Goal: Task Accomplishment & Management: Use online tool/utility

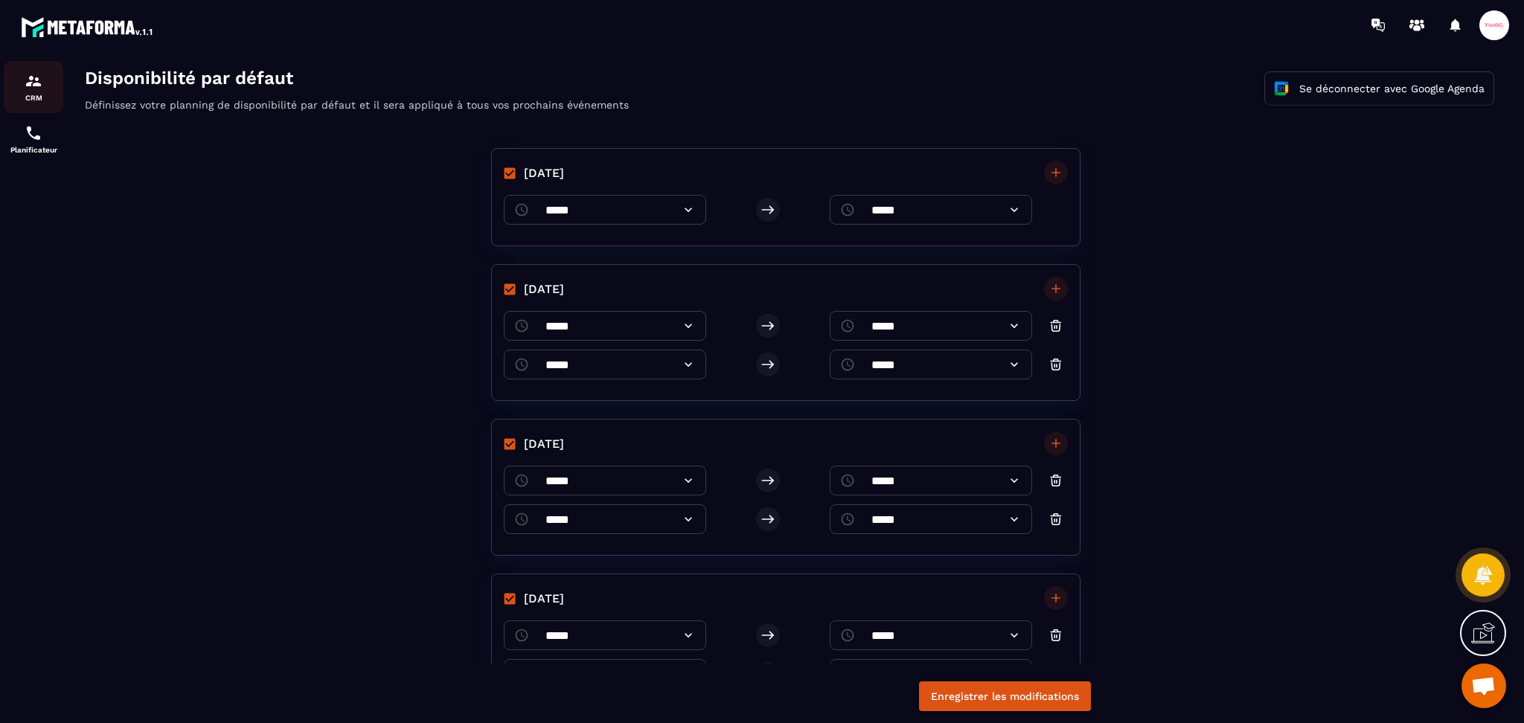
click at [31, 83] on img at bounding box center [34, 81] width 18 height 18
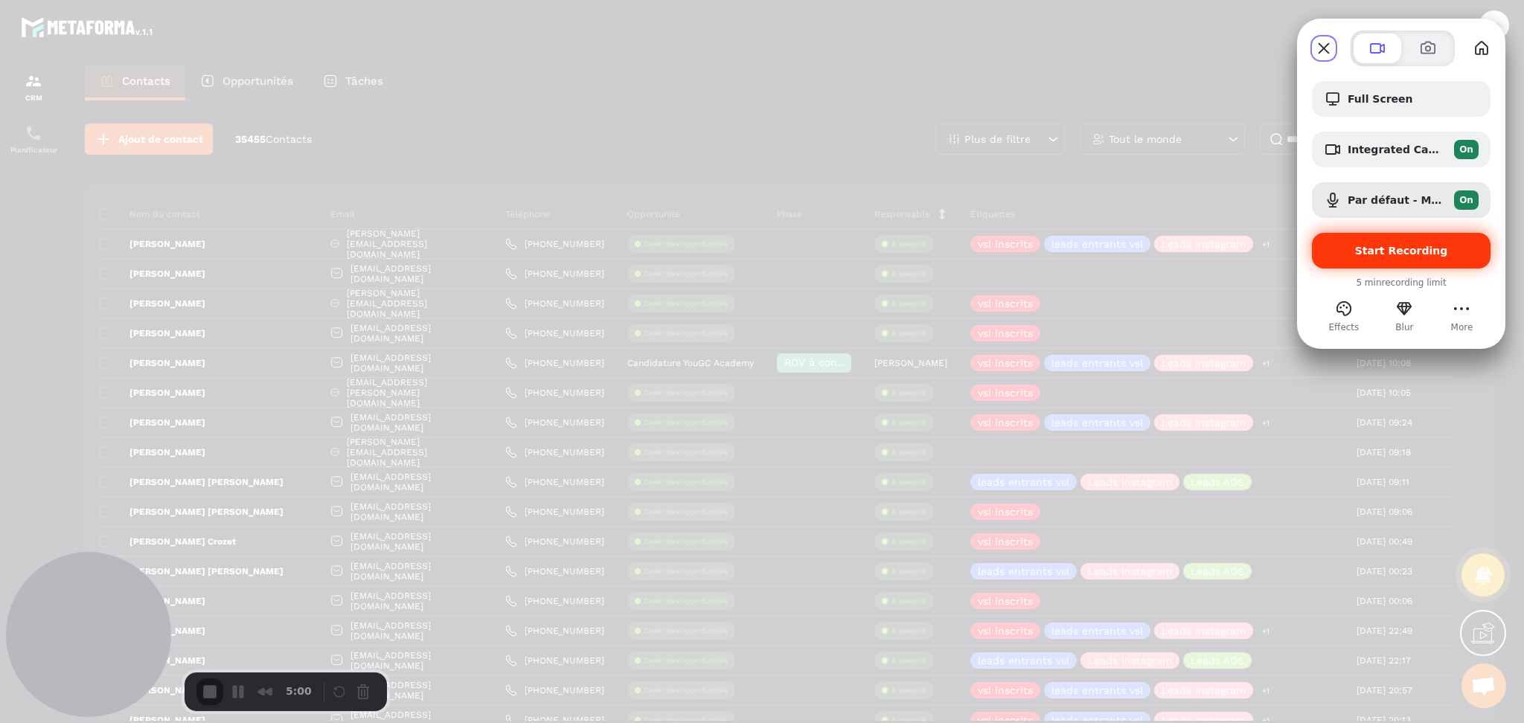
click at [1352, 240] on div "Start Recording" at bounding box center [1401, 251] width 179 height 36
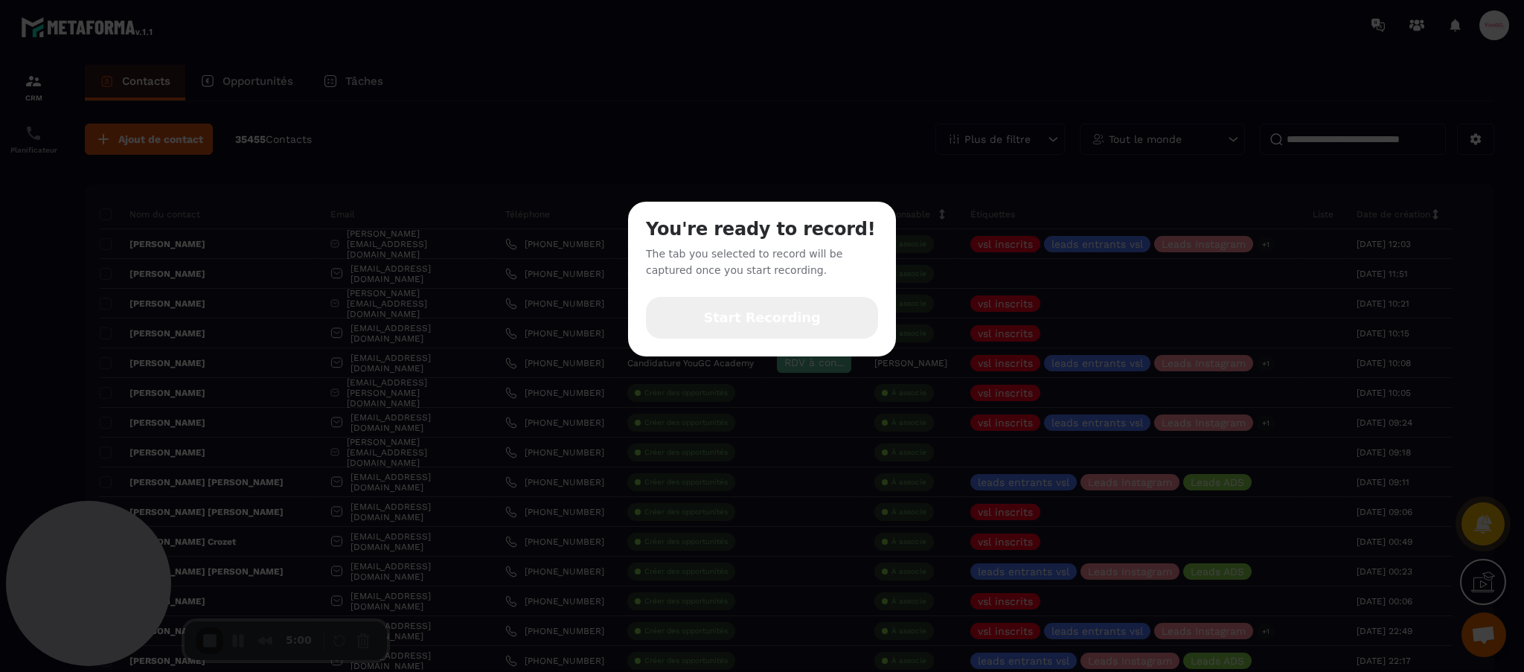
click at [735, 326] on span "Start Recording" at bounding box center [761, 317] width 117 height 19
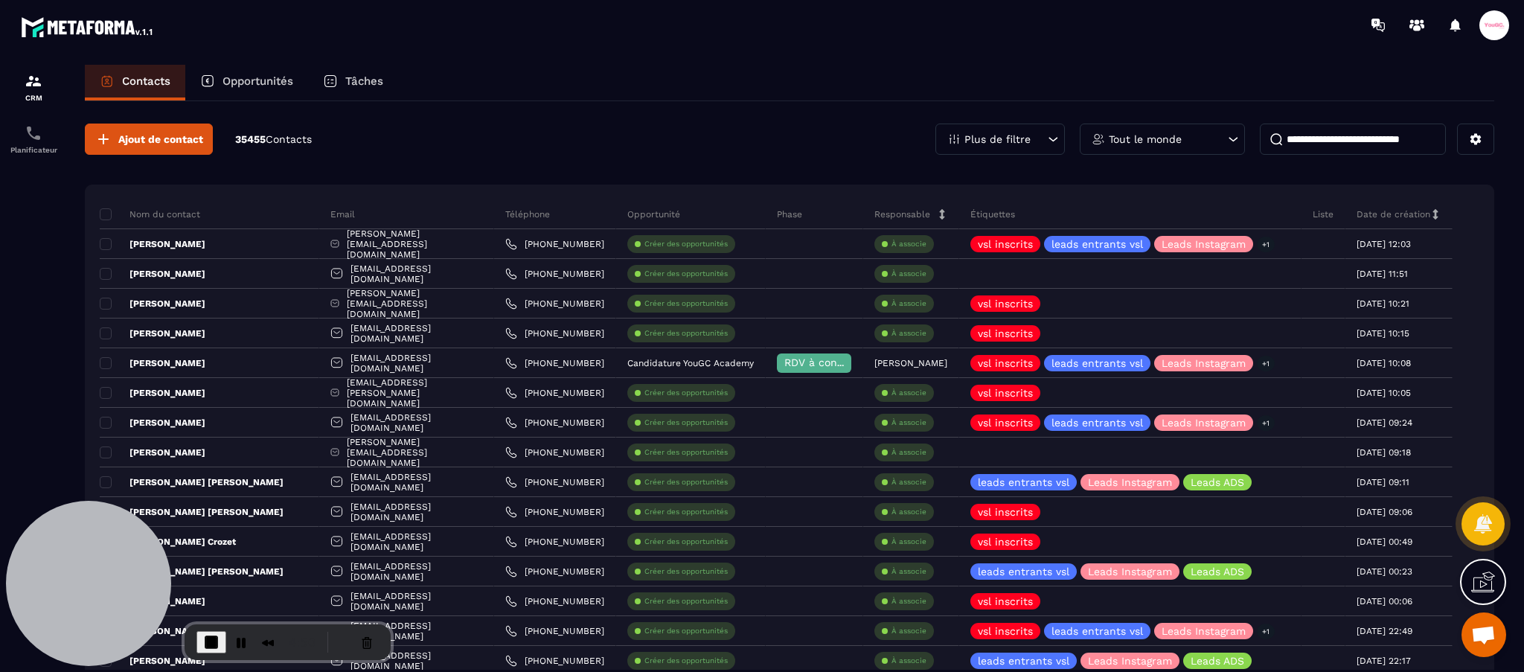
click at [255, 81] on p "Opportunités" at bounding box center [257, 80] width 71 height 13
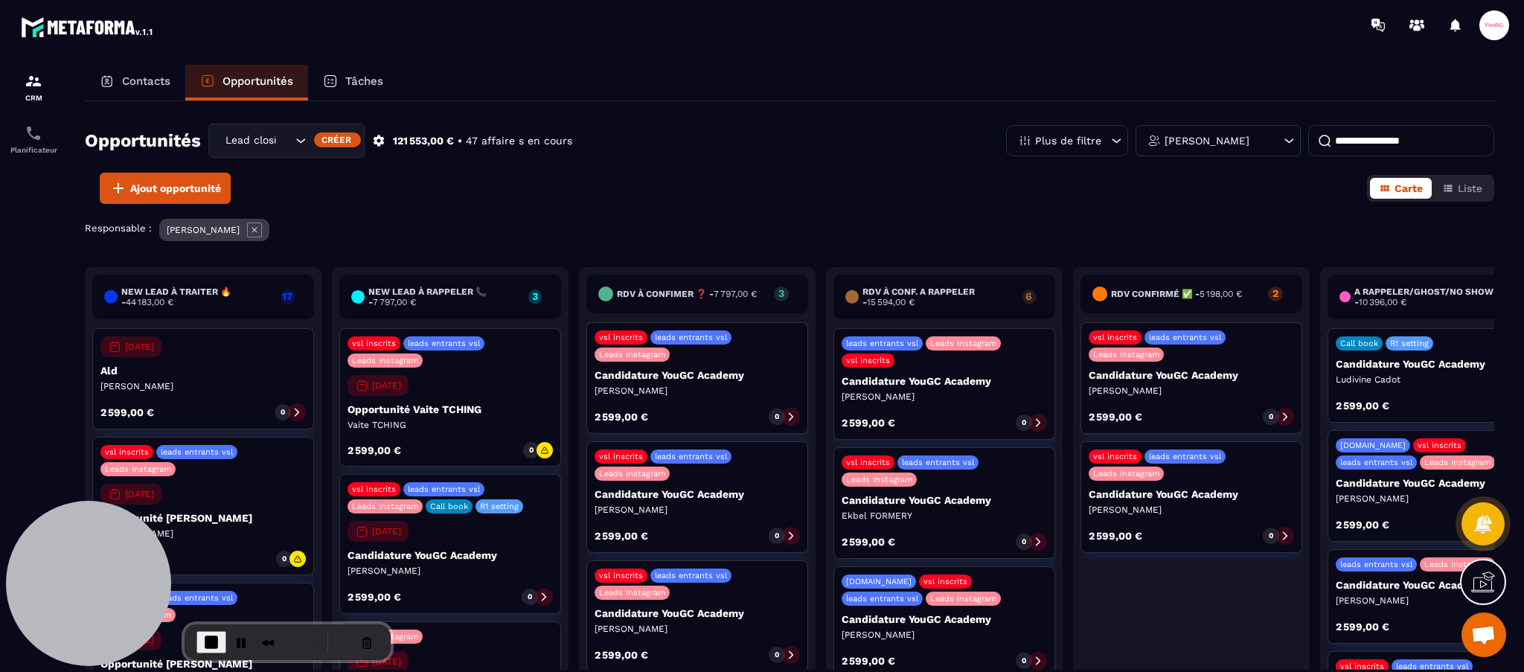
click at [267, 136] on div "Lead closing" at bounding box center [256, 140] width 73 height 16
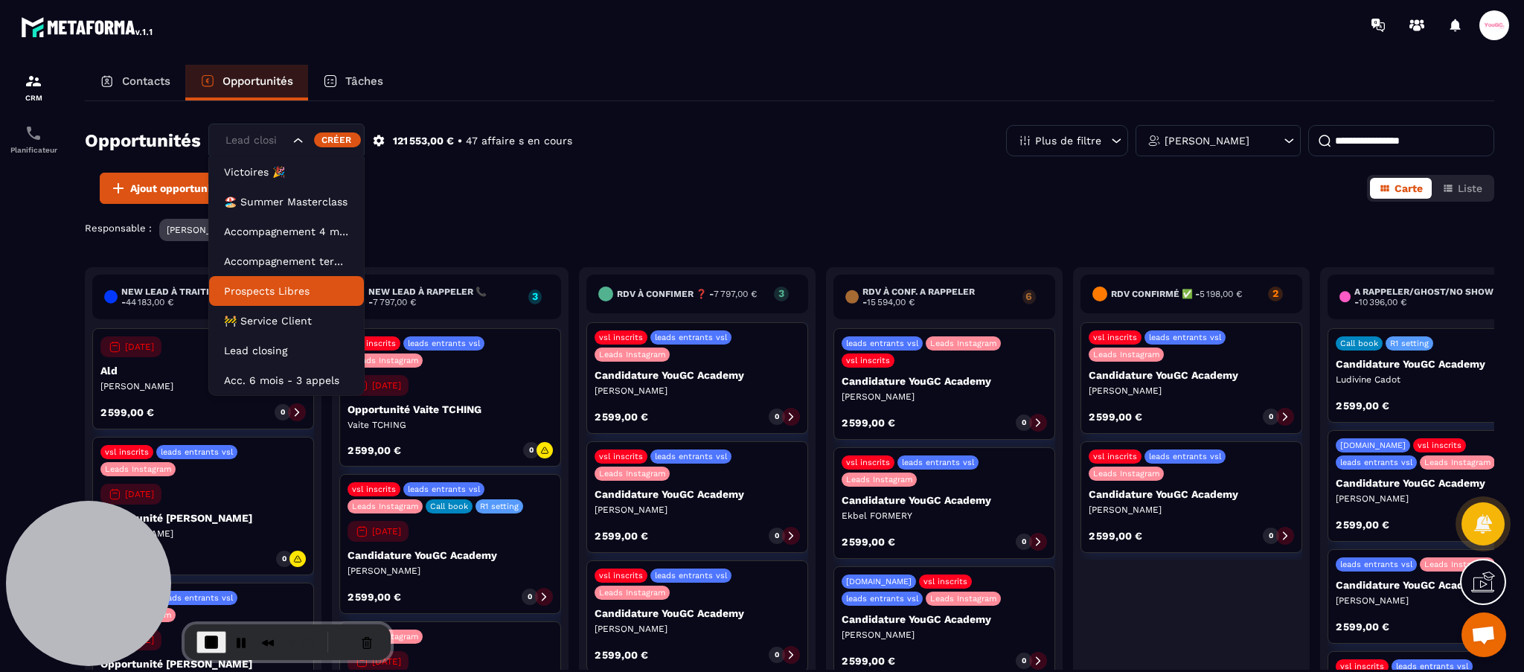
click at [269, 298] on li "Prospects Libres" at bounding box center [286, 291] width 155 height 30
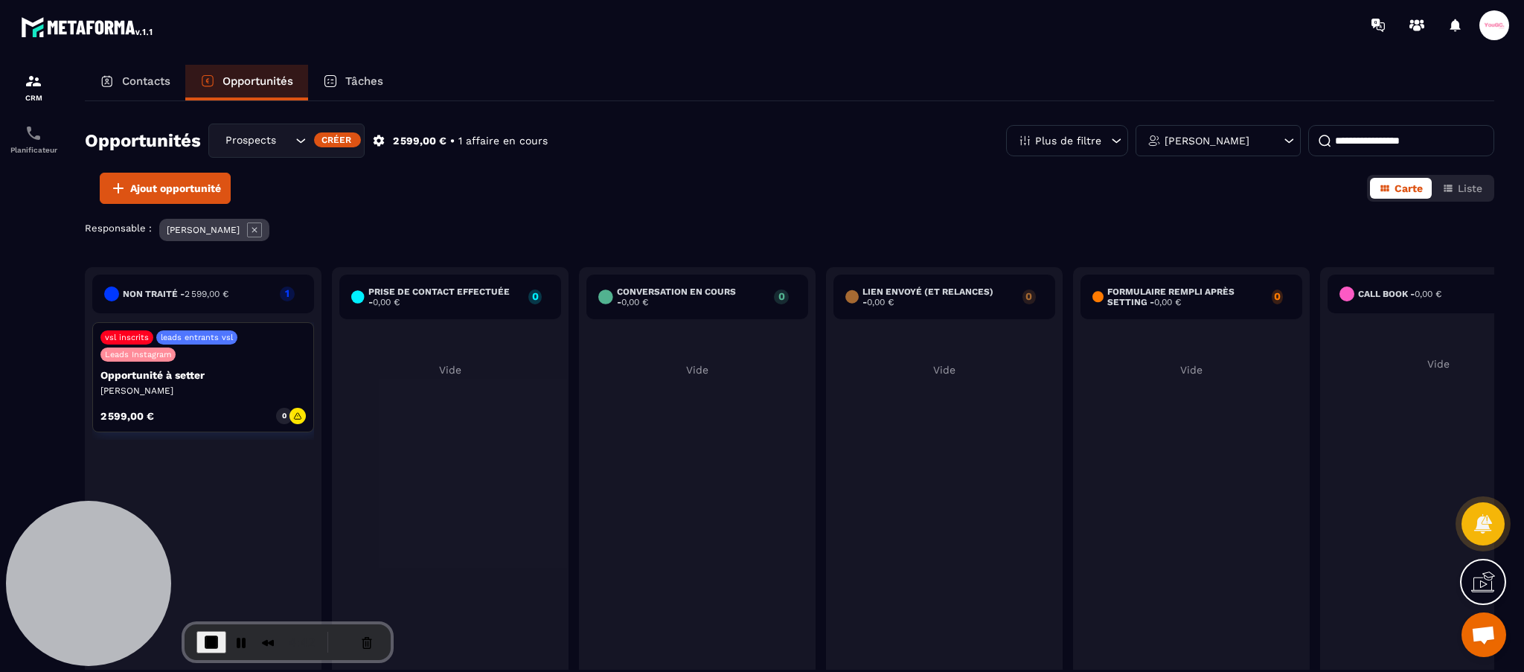
click at [257, 228] on icon at bounding box center [254, 230] width 5 height 5
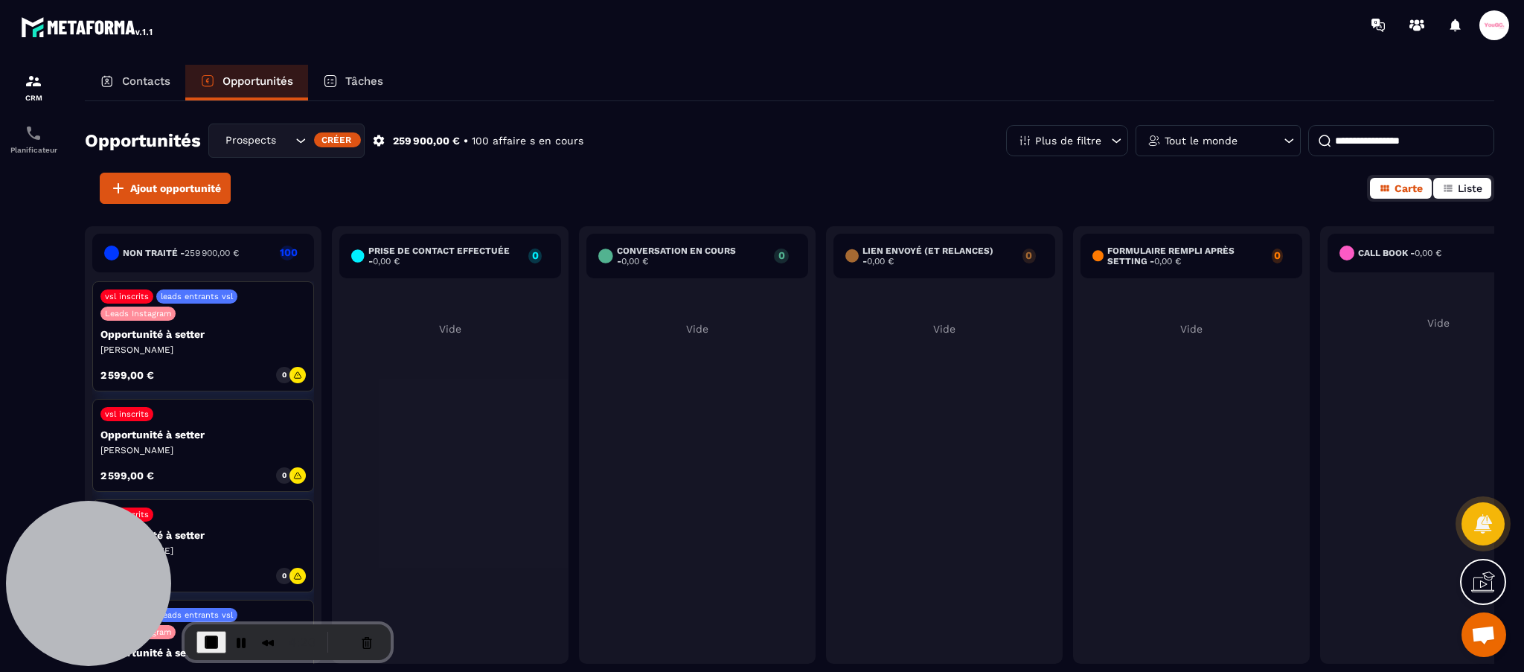
click at [1479, 192] on span "Liste" at bounding box center [1470, 188] width 25 height 12
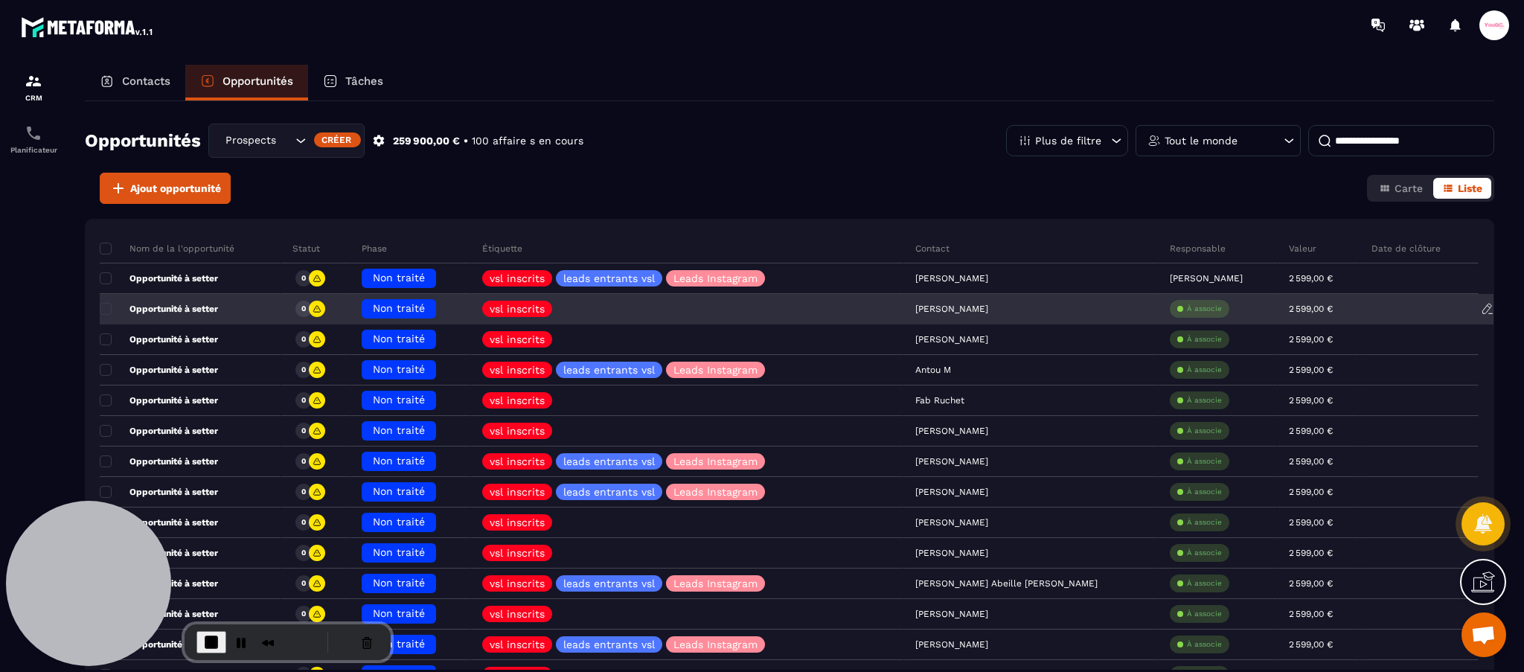
click at [219, 310] on div "Opportunité à setter" at bounding box center [191, 310] width 182 height 30
